Goal: Task Accomplishment & Management: Use online tool/utility

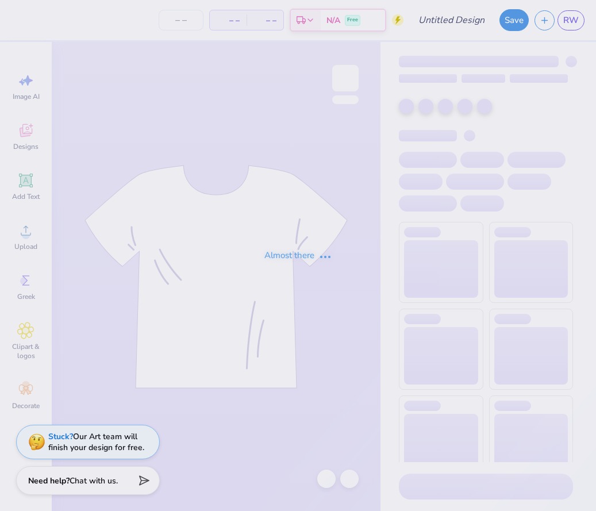
type input "GSS floral hoodie"
type input "12"
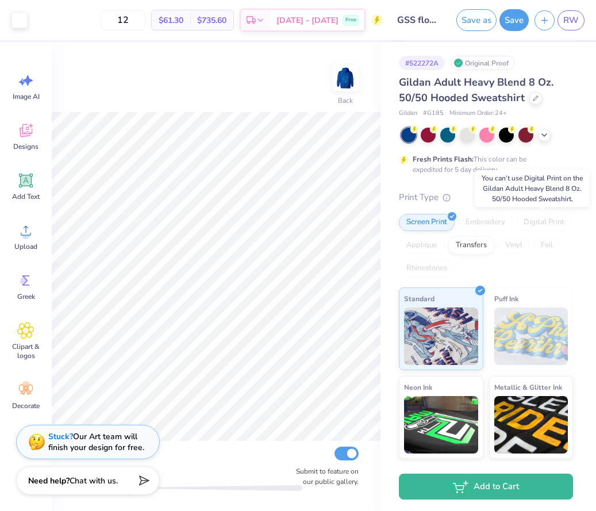
click at [538, 222] on div "Digital Print" at bounding box center [544, 222] width 56 height 17
click at [469, 248] on div "Transfers" at bounding box center [471, 243] width 46 height 17
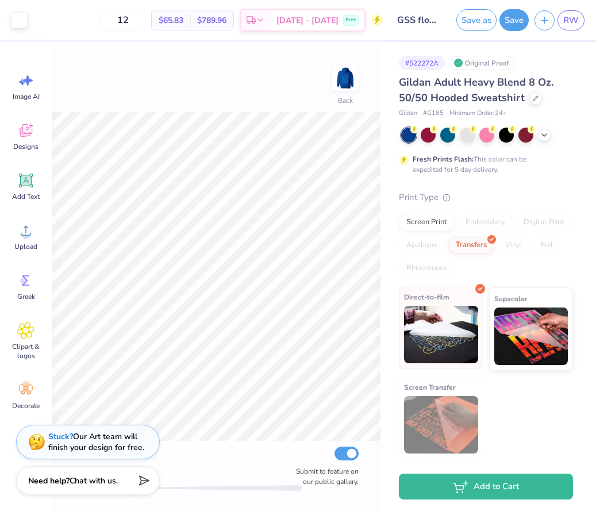
click at [469, 329] on img at bounding box center [441, 334] width 74 height 57
click at [429, 218] on div "Screen Print" at bounding box center [427, 220] width 56 height 17
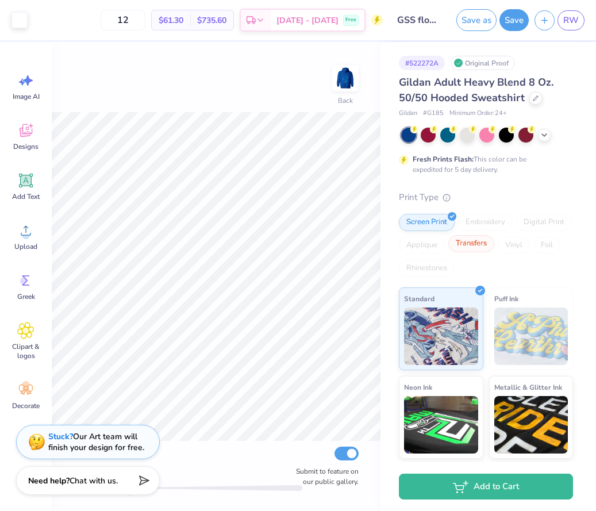
click at [463, 247] on div "Transfers" at bounding box center [471, 243] width 46 height 17
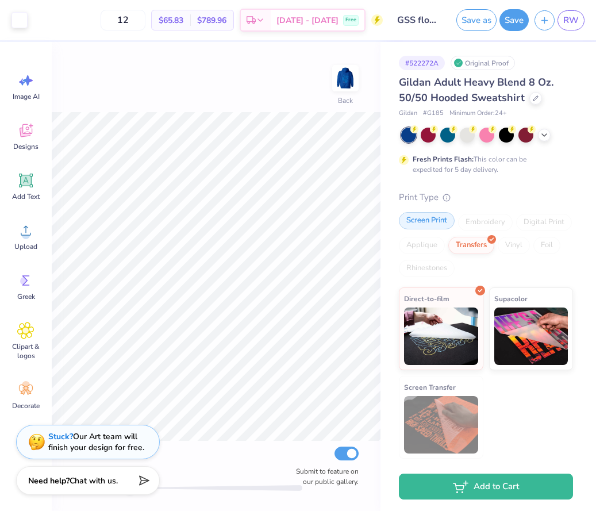
click at [428, 223] on div "Screen Print" at bounding box center [427, 220] width 56 height 17
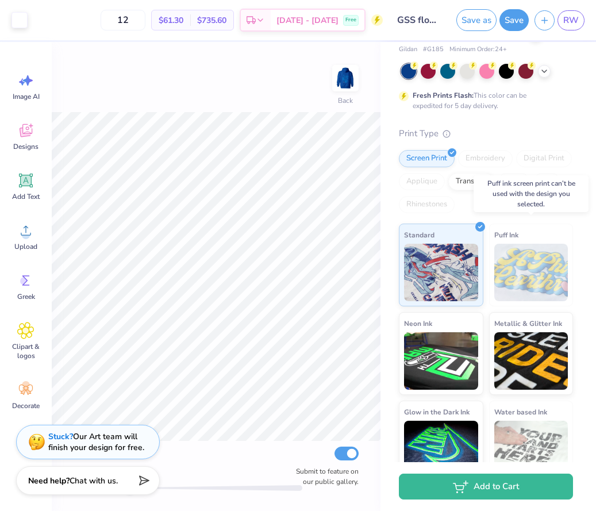
scroll to position [85, 0]
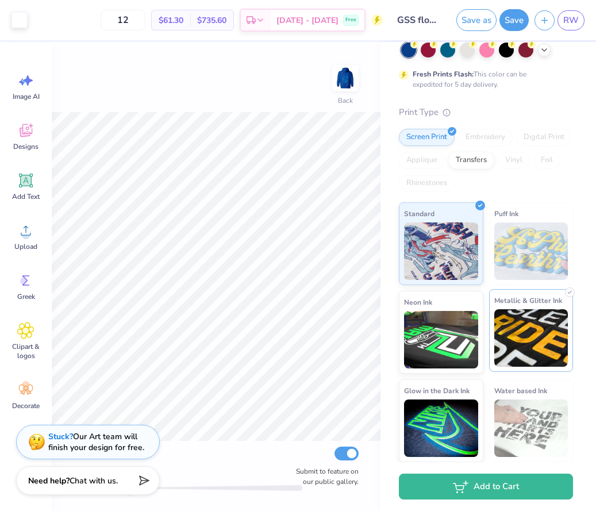
click at [511, 337] on img at bounding box center [531, 337] width 74 height 57
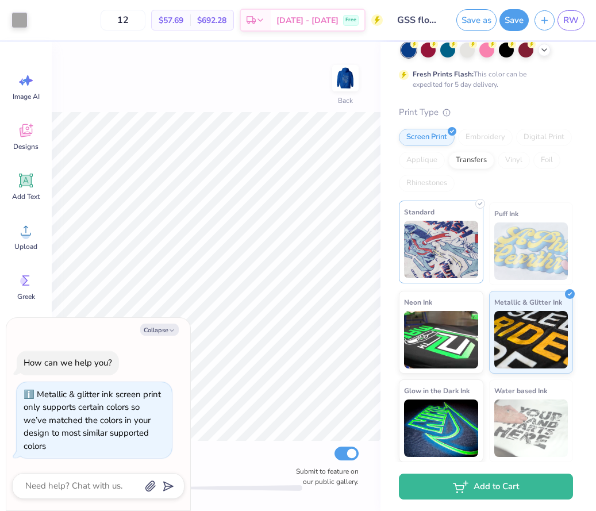
click at [447, 263] on img at bounding box center [441, 249] width 74 height 57
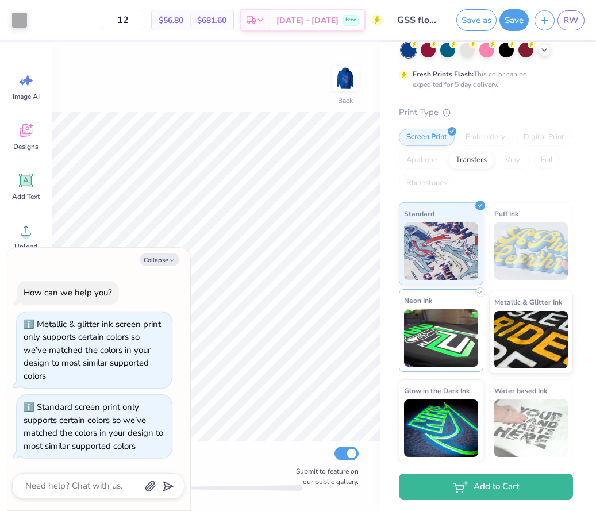
click at [439, 332] on img at bounding box center [441, 337] width 74 height 57
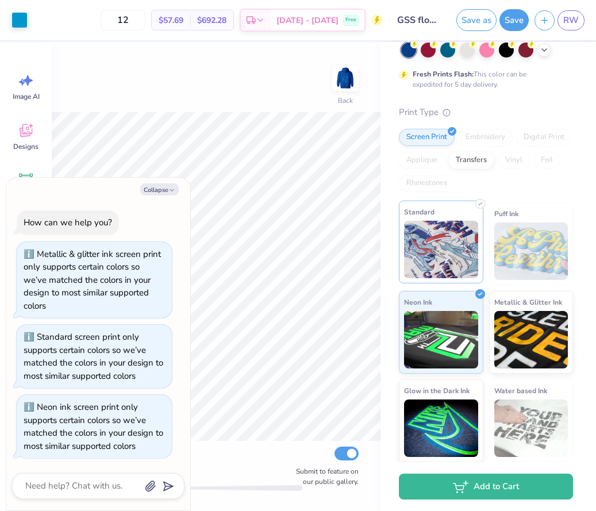
click at [430, 266] on img at bounding box center [441, 249] width 74 height 57
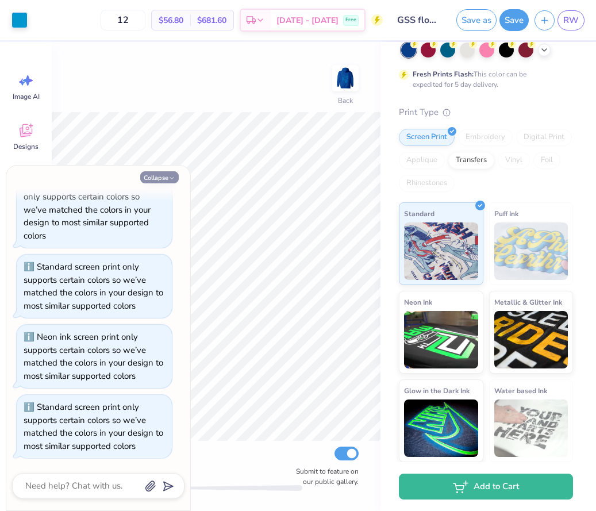
click at [167, 179] on button "Collapse" at bounding box center [159, 177] width 39 height 12
type textarea "x"
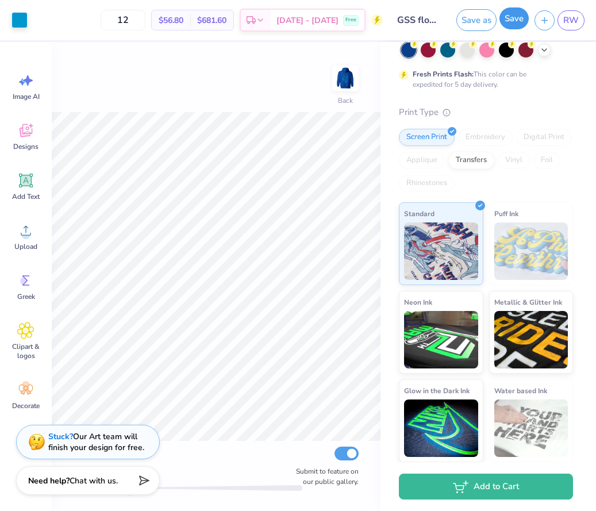
click at [515, 16] on button "Save" at bounding box center [514, 18] width 29 height 22
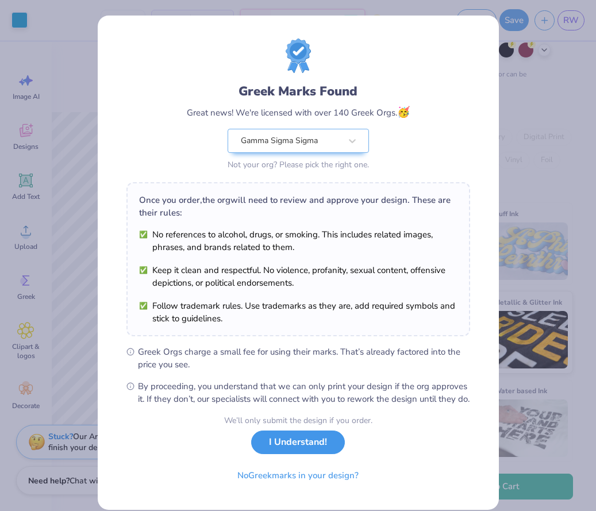
click at [297, 454] on button "I Understand!" at bounding box center [298, 443] width 94 height 24
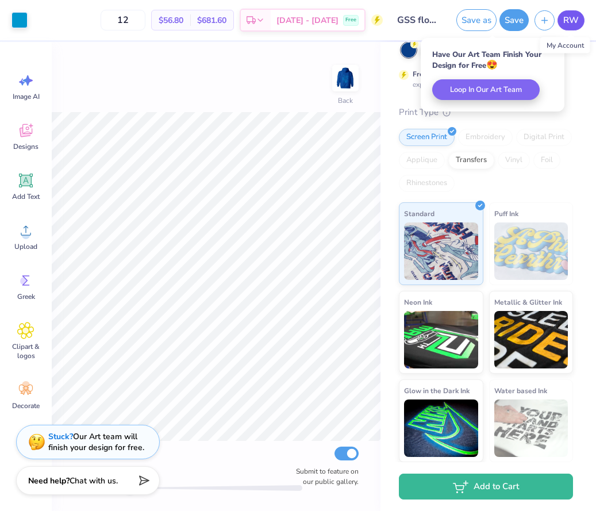
click at [570, 22] on span "RW" at bounding box center [571, 20] width 16 height 13
